Goal: Transaction & Acquisition: Purchase product/service

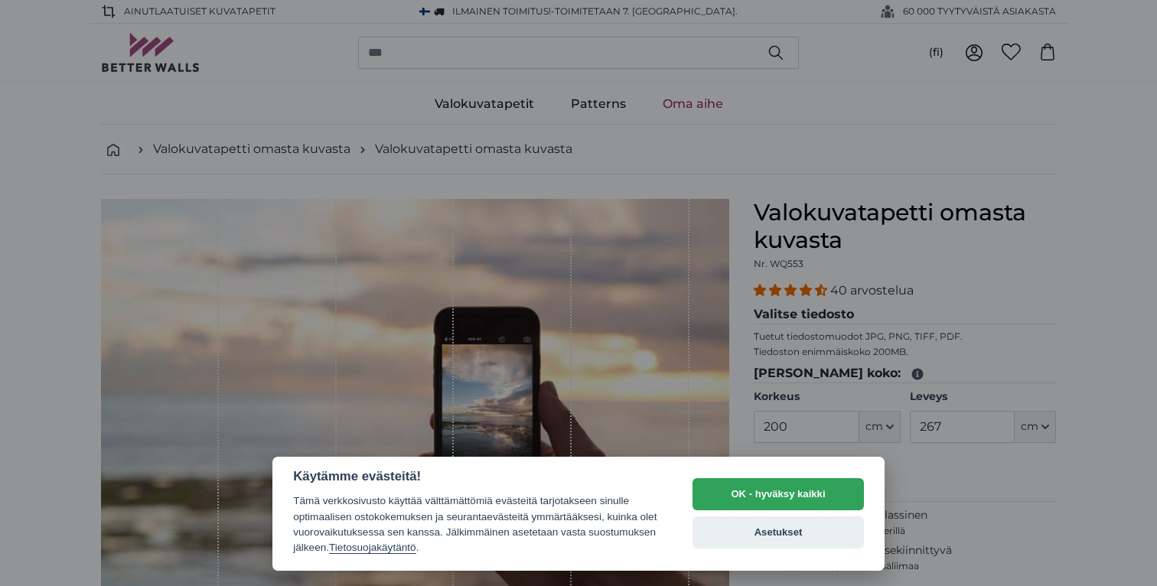
select select "**"
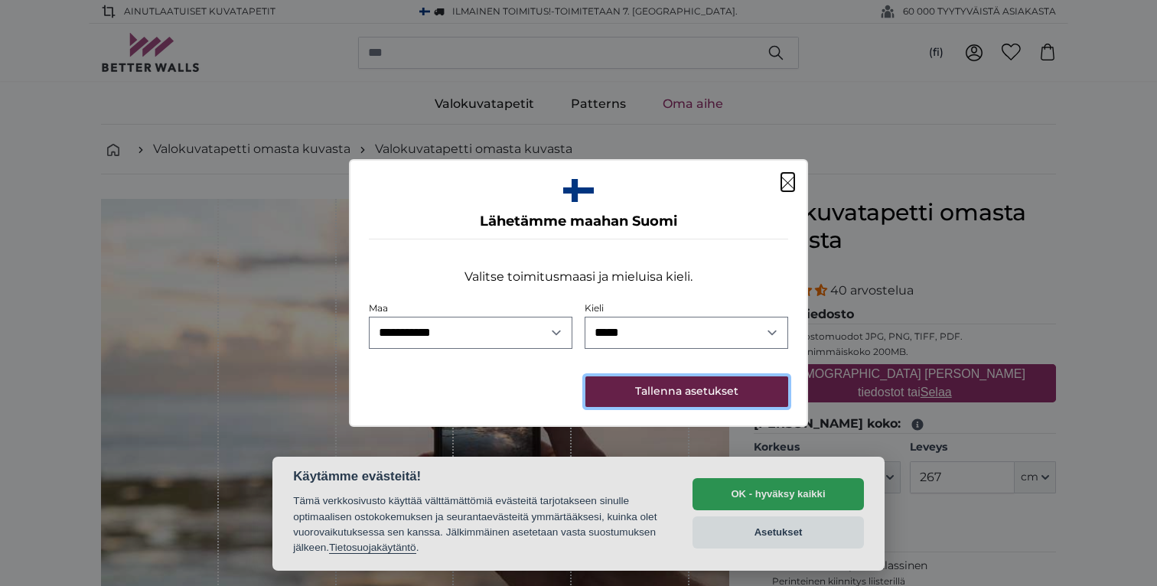
click at [723, 393] on button "Tallenna asetukset" at bounding box center [687, 392] width 203 height 31
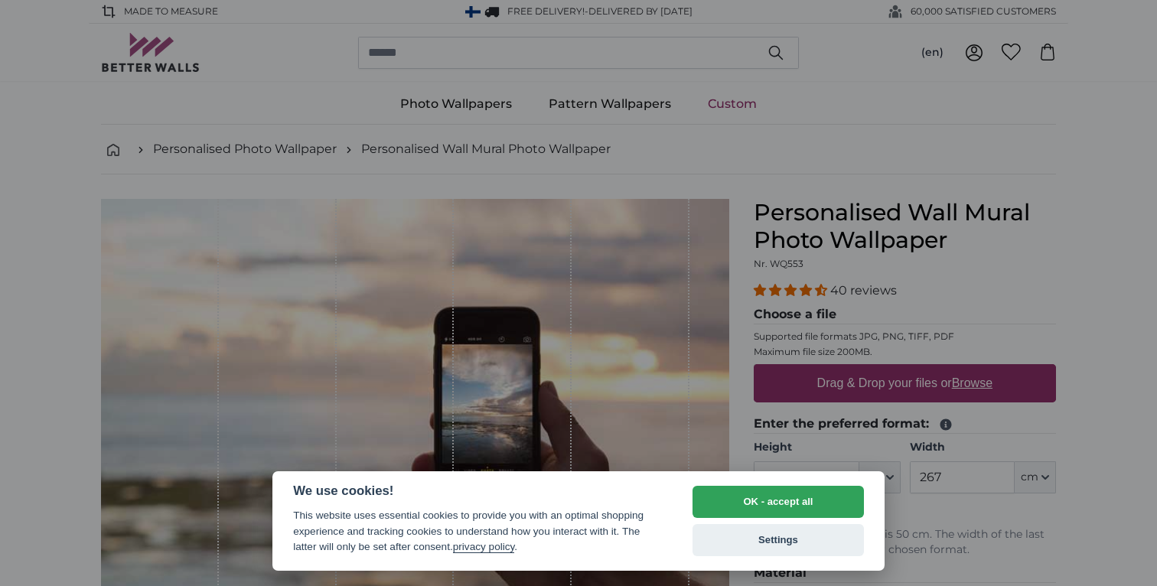
click at [1092, 501] on div at bounding box center [578, 293] width 1157 height 586
click at [819, 500] on button "OK - accept all" at bounding box center [778, 502] width 171 height 32
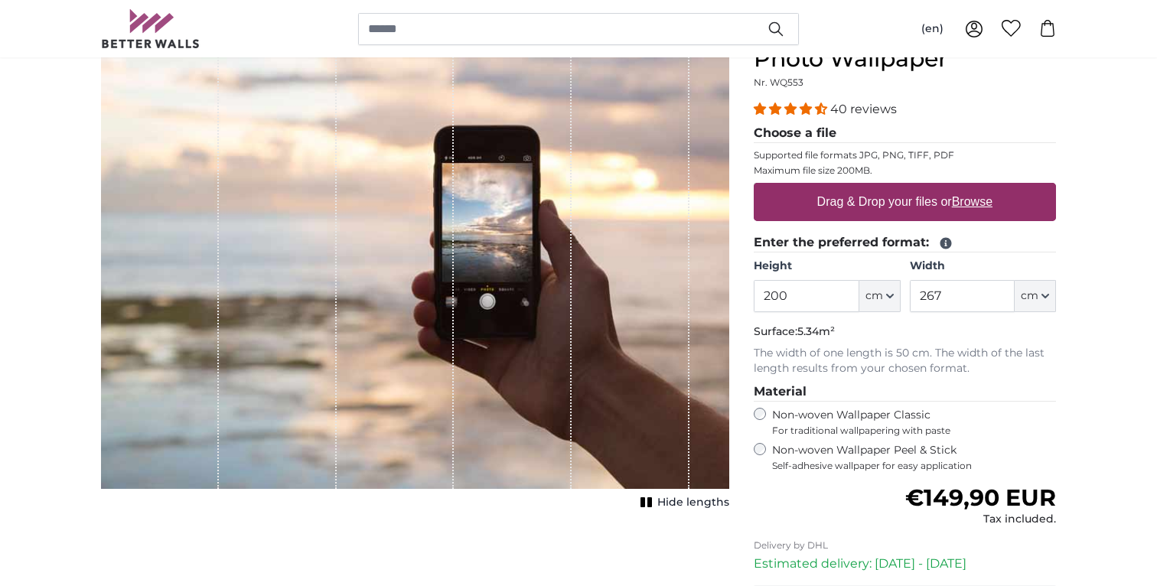
scroll to position [158, 0]
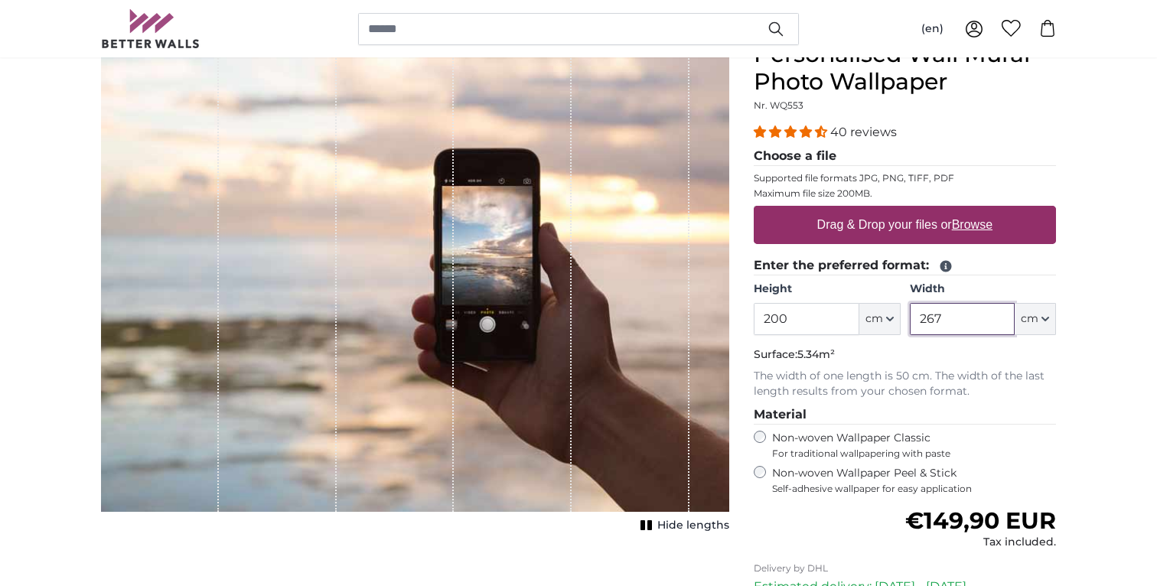
click at [947, 312] on input "267" at bounding box center [962, 319] width 105 height 32
